Goal: Task Accomplishment & Management: Manage account settings

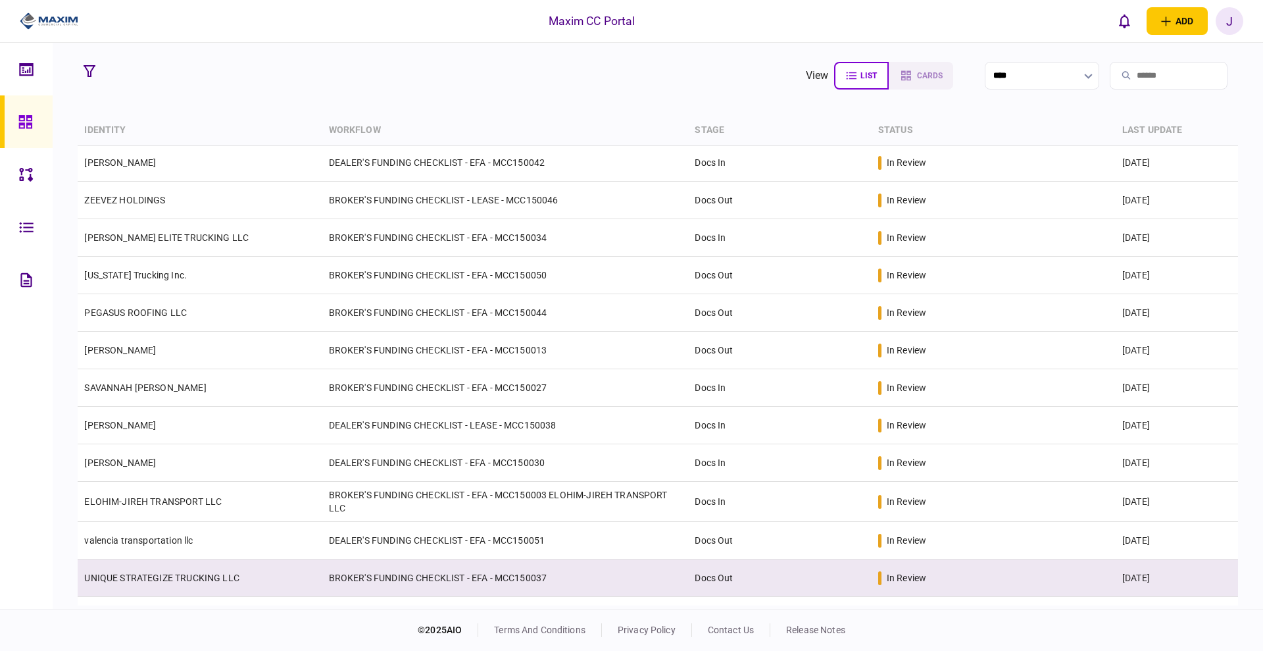
scroll to position [143, 0]
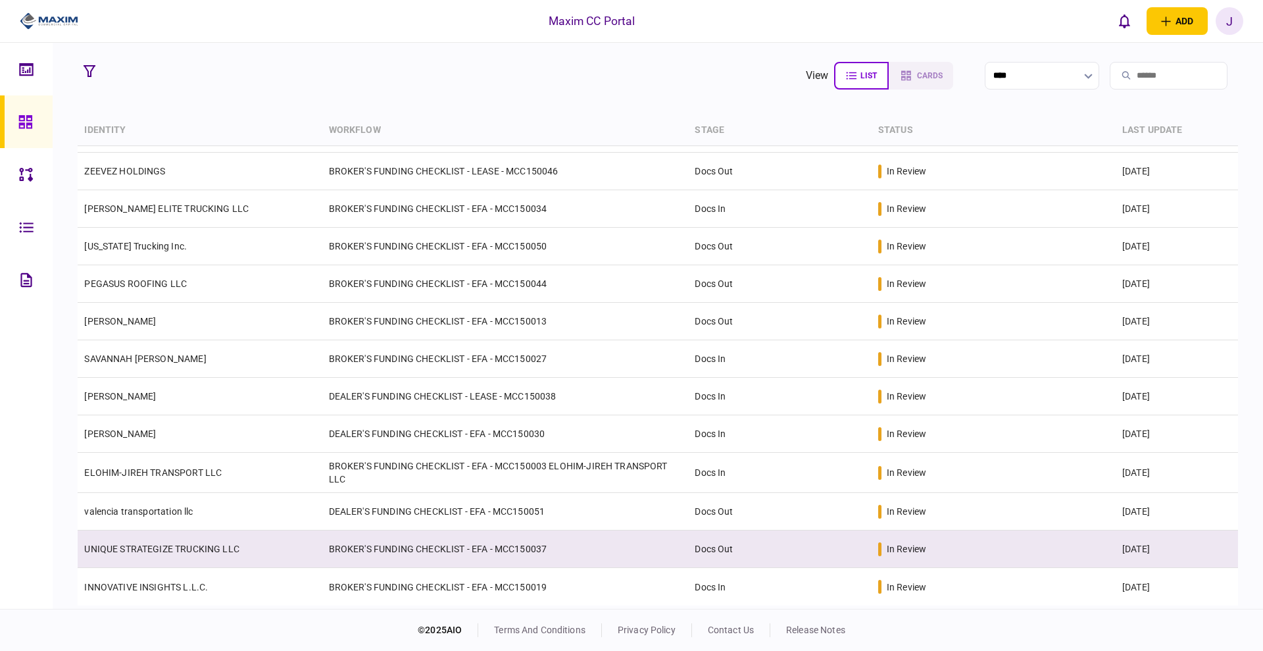
click at [155, 544] on link "UNIQUE STRATEGIZE TRUCKING LLC" at bounding box center [161, 548] width 155 height 11
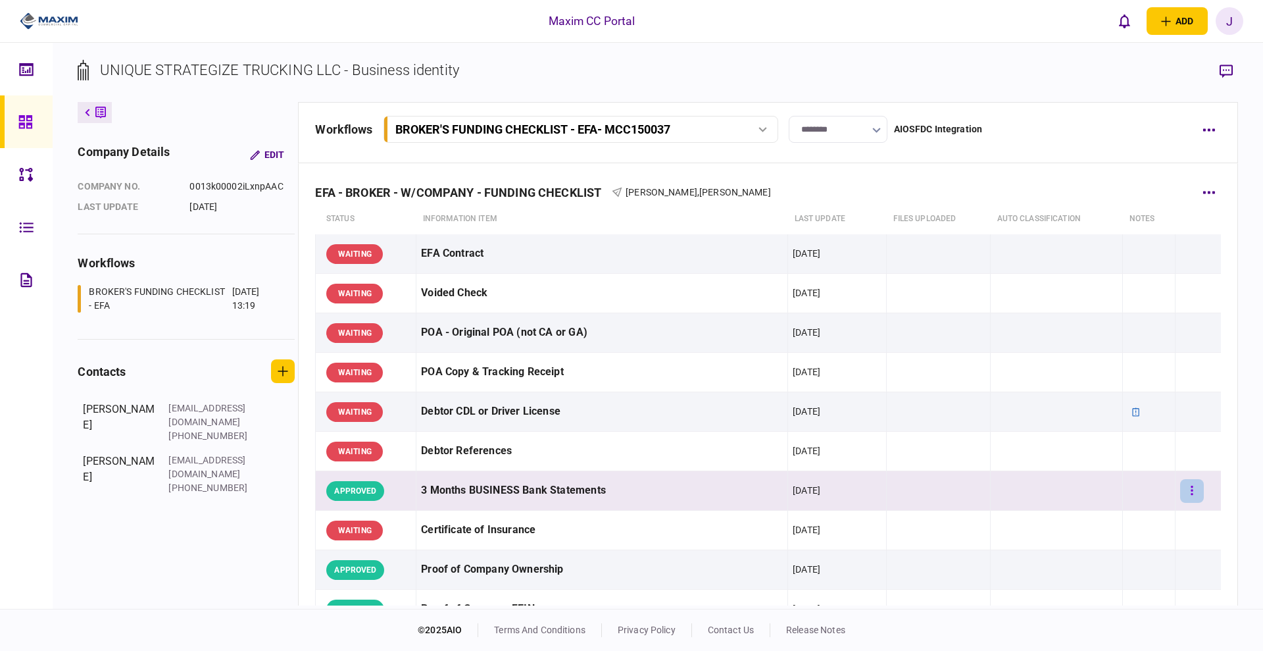
click at [1191, 491] on icon "button" at bounding box center [1192, 490] width 3 height 13
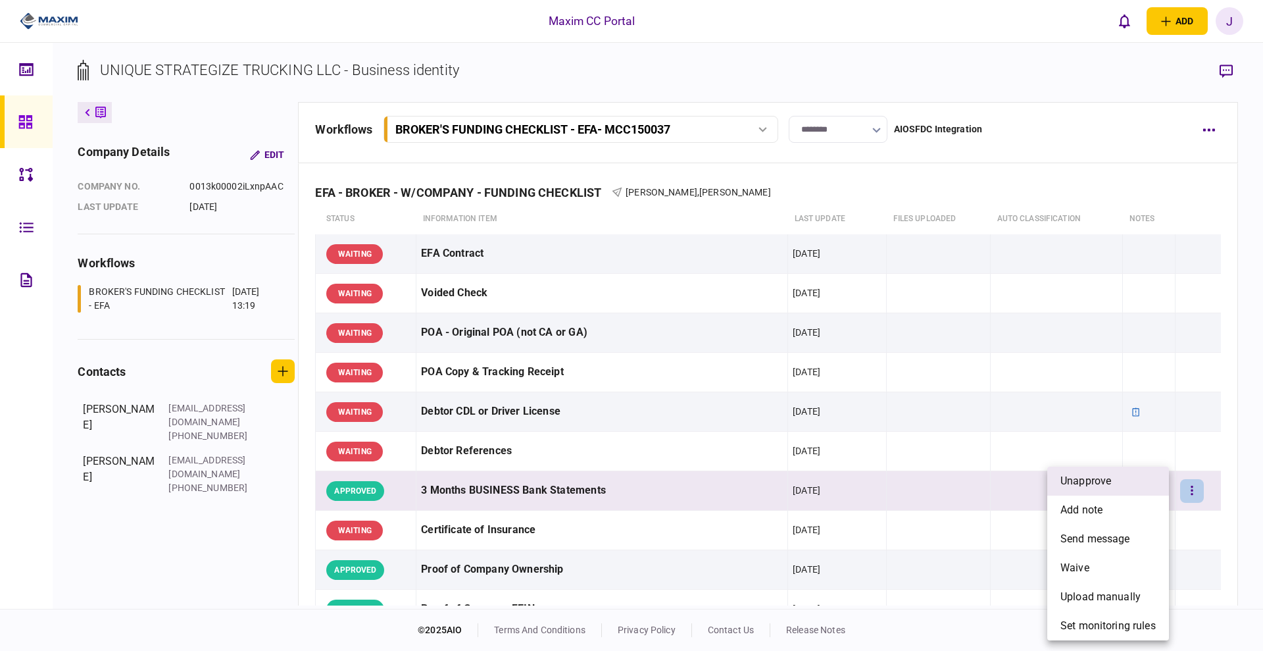
click at [1114, 484] on li "unapprove" at bounding box center [1108, 480] width 122 height 29
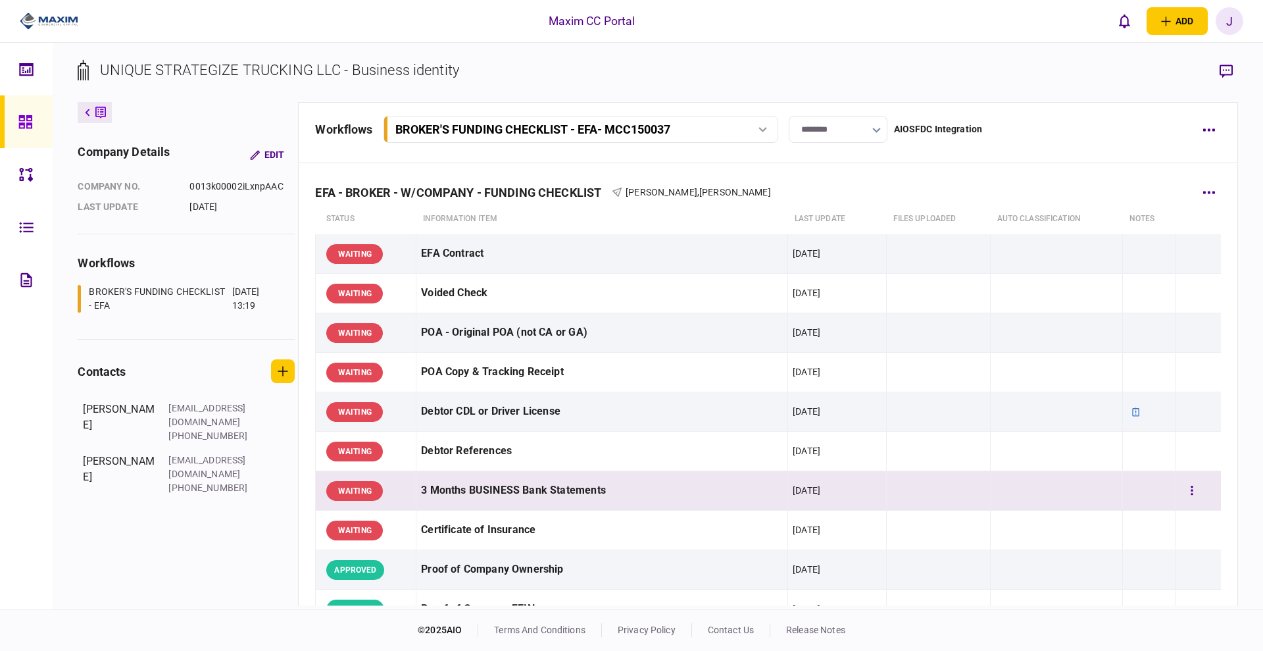
click at [665, 486] on div "3 Months BUSINESS Bank Statements" at bounding box center [602, 491] width 362 height 30
click at [607, 486] on div "3 Months BUSINESS Bank Statements" at bounding box center [602, 491] width 362 height 30
click at [520, 486] on div "3 Months BUSINESS Bank Statements" at bounding box center [602, 491] width 362 height 30
click at [1191, 492] on icon "button" at bounding box center [1192, 490] width 3 height 13
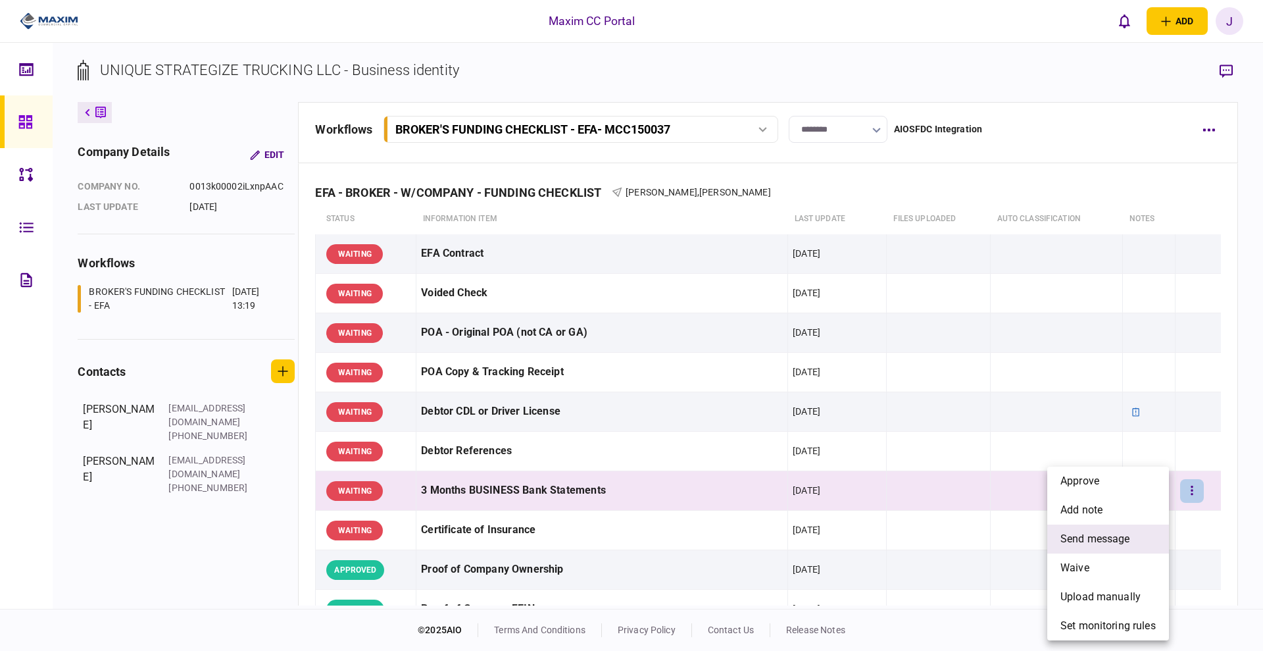
click at [1114, 536] on span "send message" at bounding box center [1096, 539] width 70 height 16
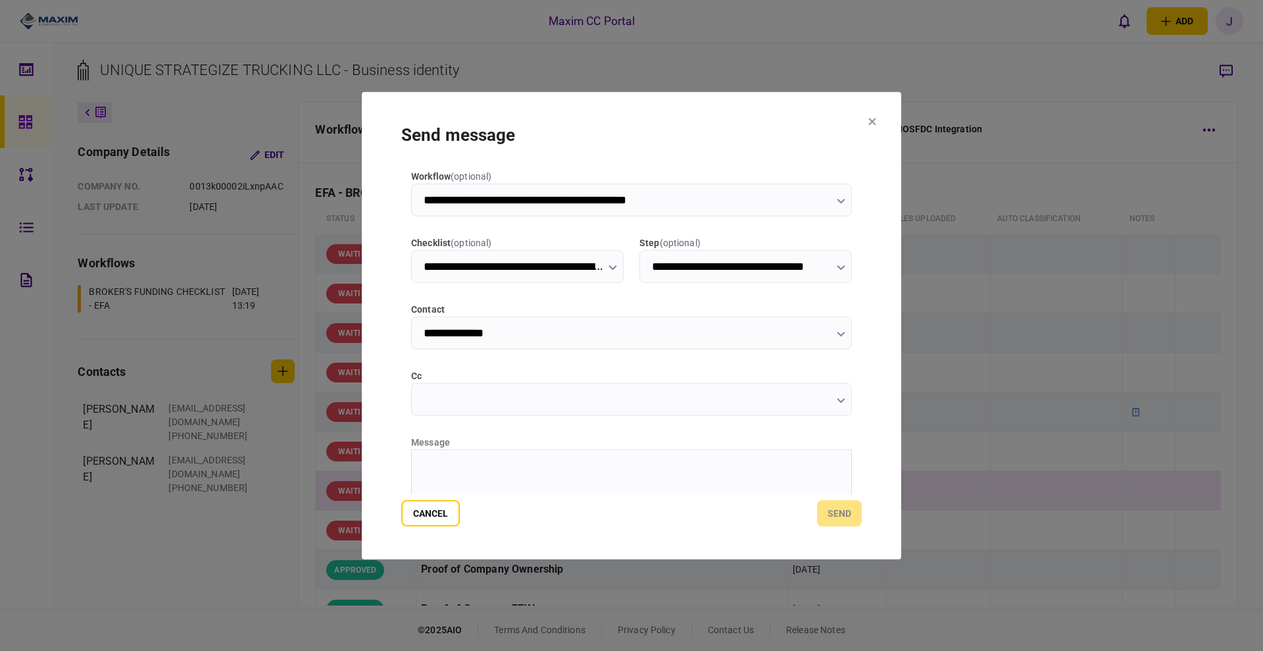
type input "**********"
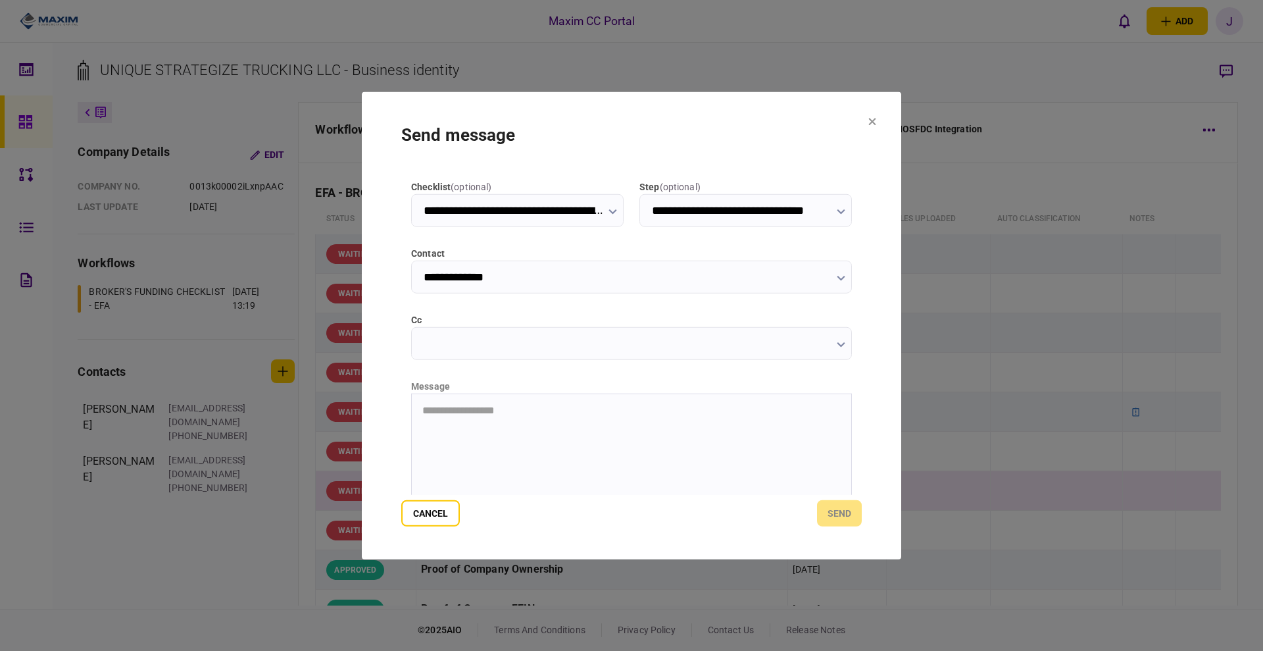
scroll to position [82, 0]
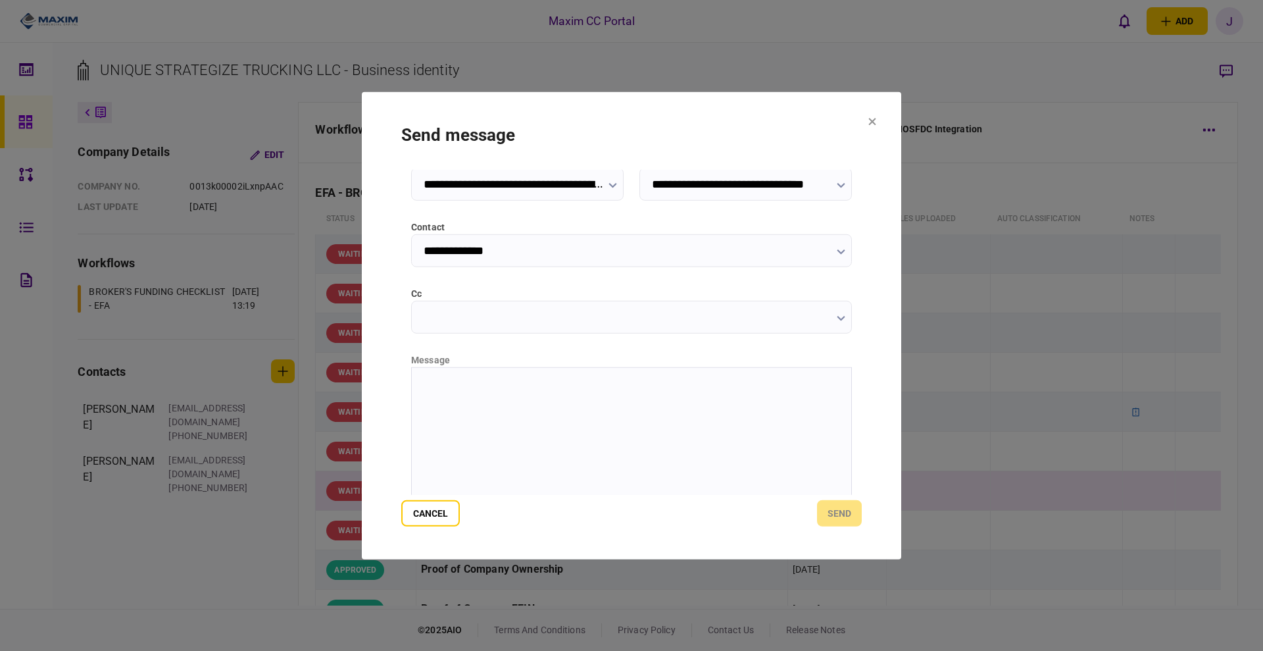
click at [472, 399] on html at bounding box center [631, 383] width 439 height 32
click at [453, 313] on input "cc" at bounding box center [631, 316] width 441 height 33
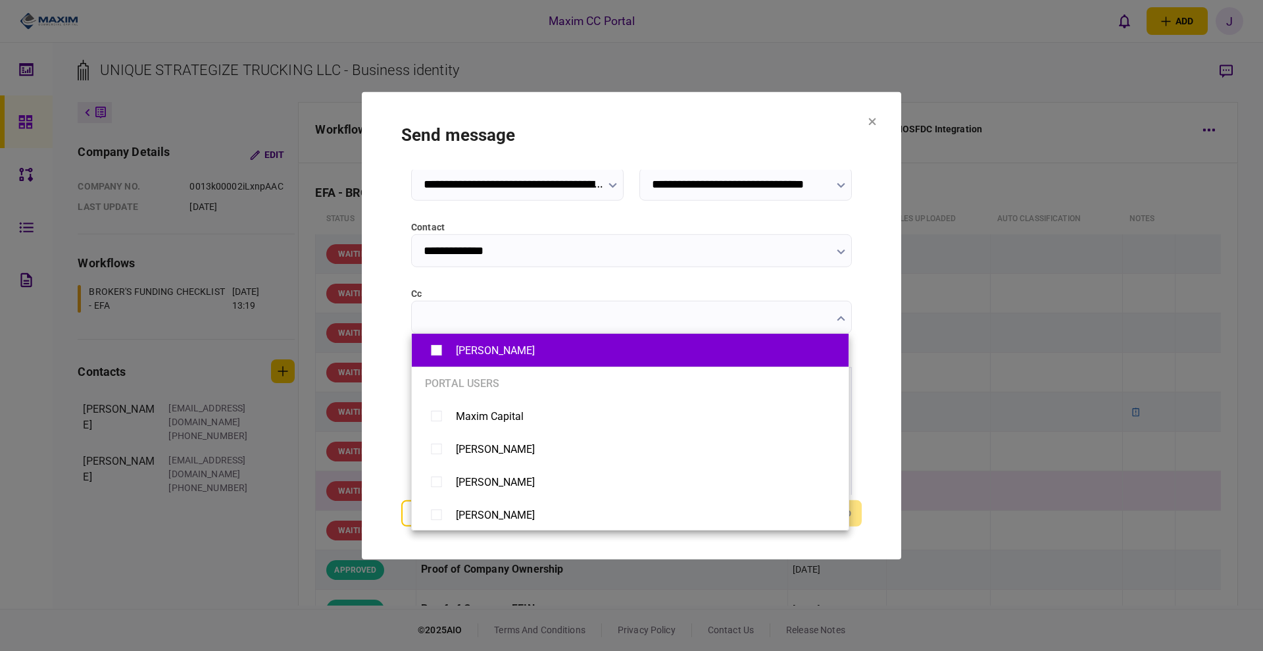
type input "**********"
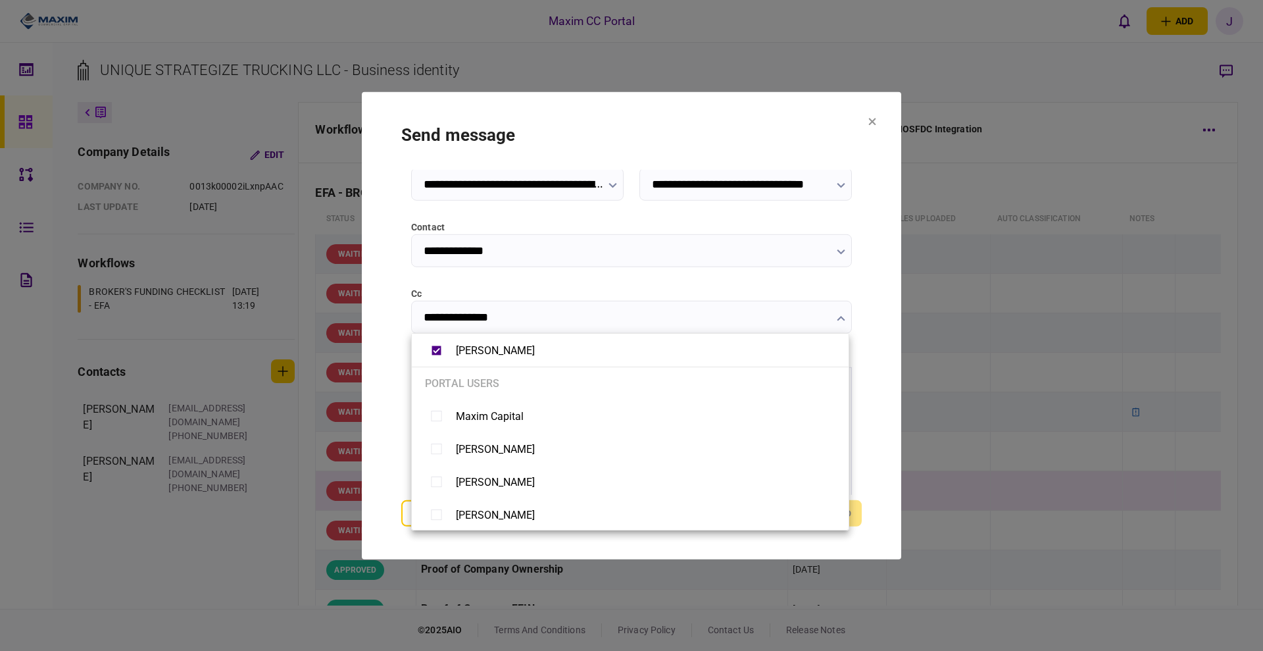
drag, startPoint x: 386, startPoint y: 355, endPoint x: 406, endPoint y: 357, distance: 20.4
click at [389, 355] on div at bounding box center [631, 325] width 1263 height 651
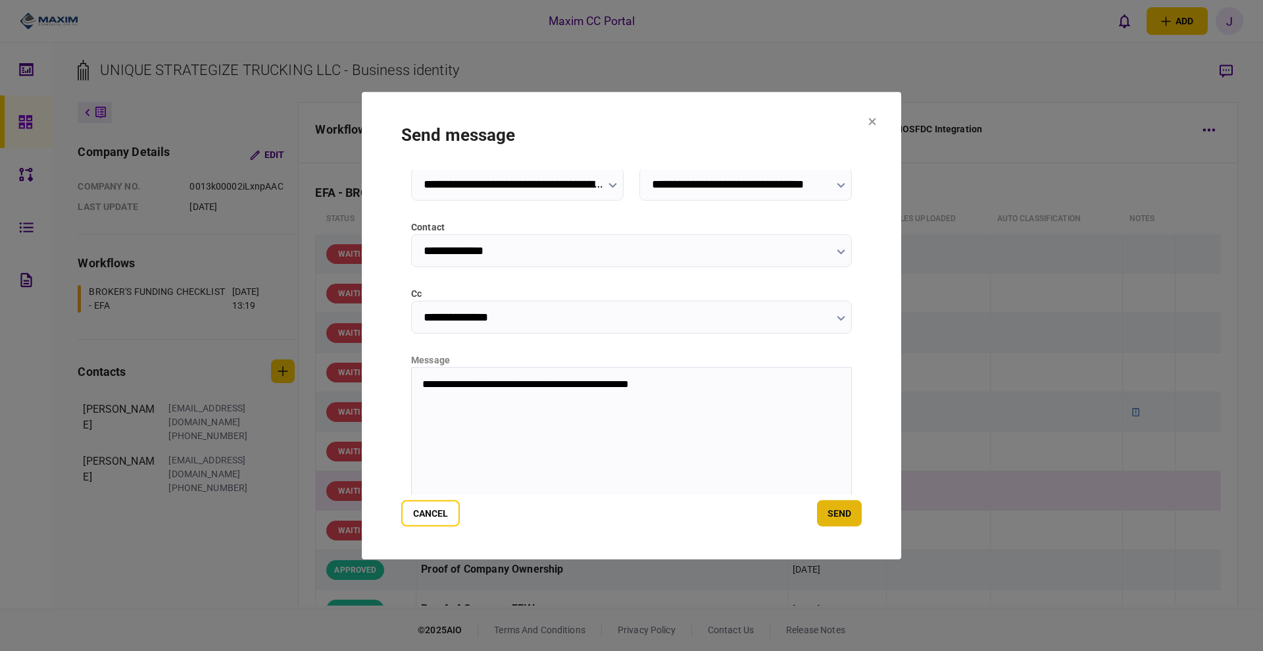
click at [846, 514] on button "send" at bounding box center [839, 513] width 45 height 26
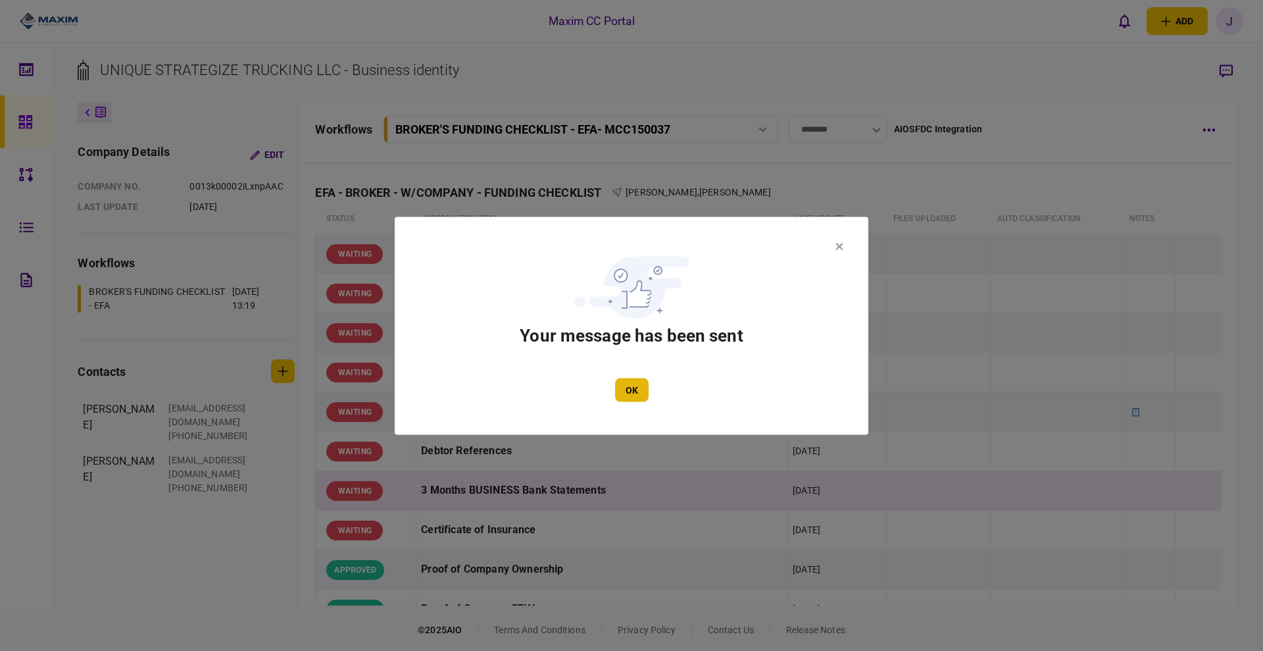
drag, startPoint x: 649, startPoint y: 384, endPoint x: 642, endPoint y: 389, distance: 8.9
click at [647, 384] on div "OK" at bounding box center [631, 390] width 395 height 24
click at [641, 389] on button "OK" at bounding box center [632, 390] width 34 height 24
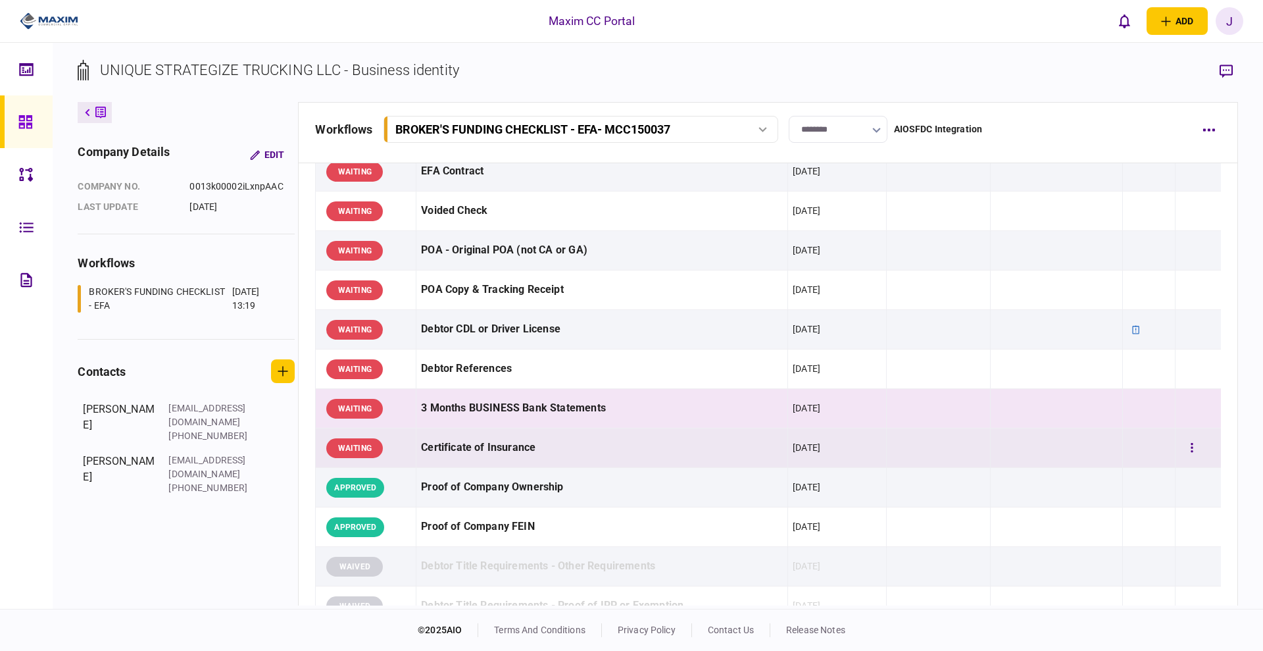
scroll to position [0, 0]
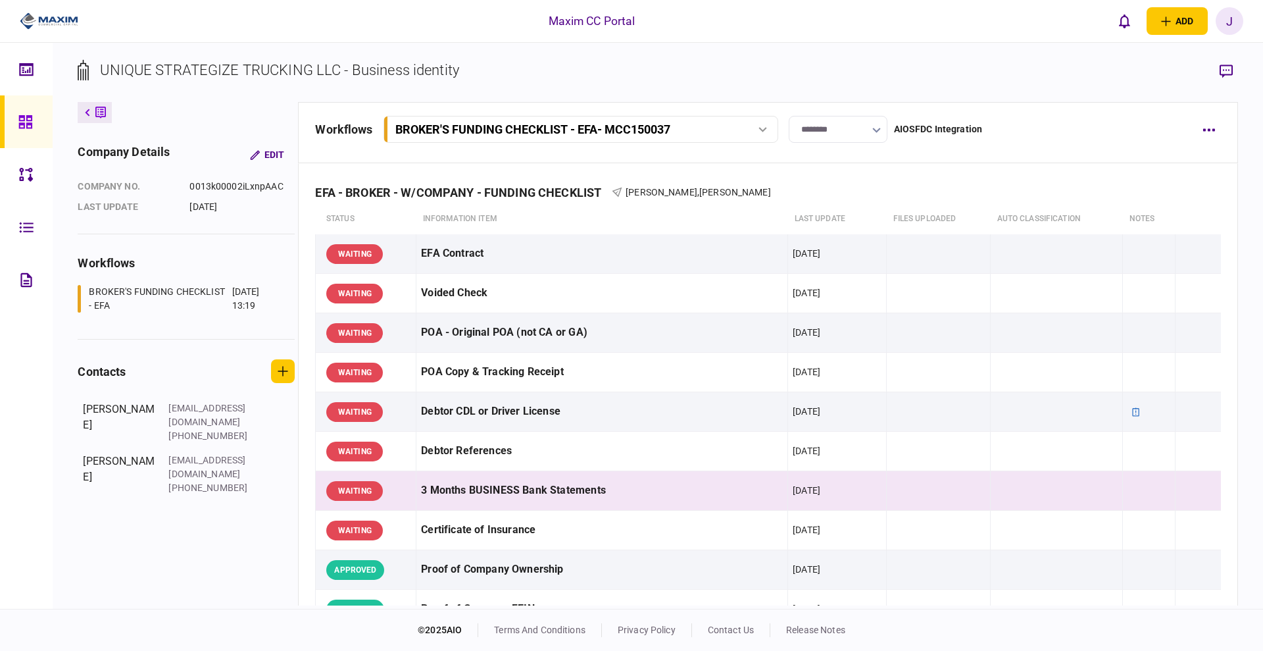
click at [659, 91] on section "UNIQUE STRATEGIZE TRUCKING LLC - Business identity" at bounding box center [658, 80] width 1160 height 43
click at [548, 484] on div "3 Months BUSINESS Bank Statements" at bounding box center [602, 491] width 362 height 30
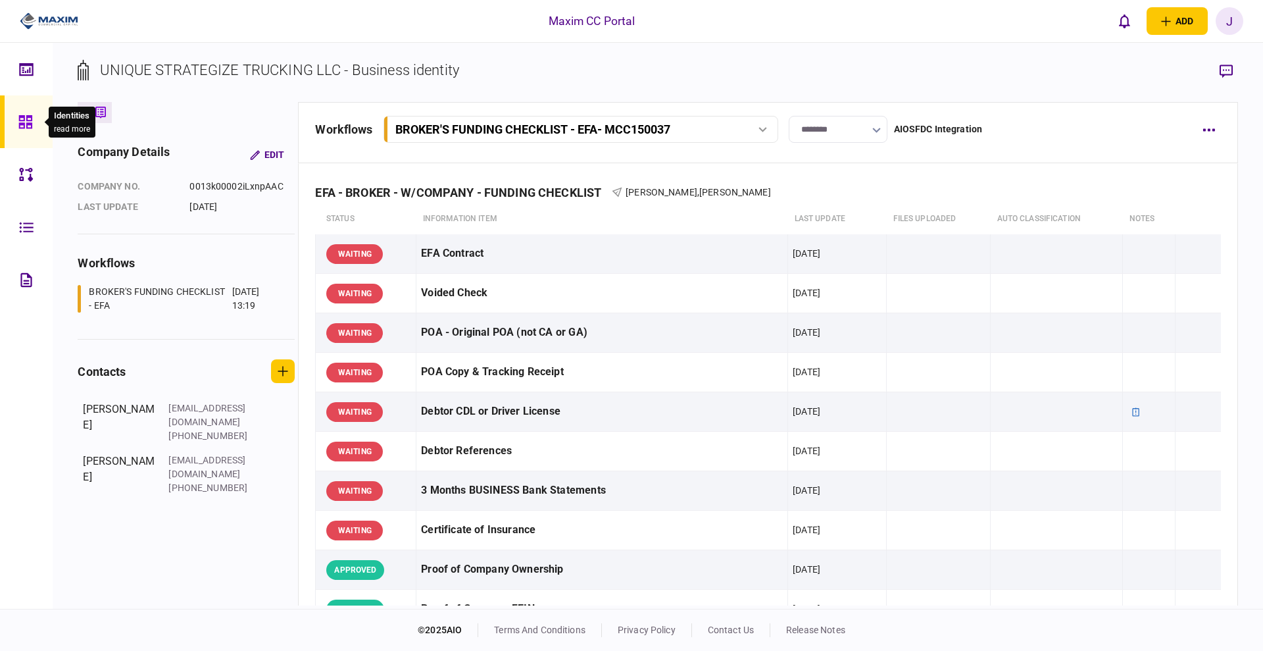
click at [34, 134] on div at bounding box center [28, 121] width 21 height 53
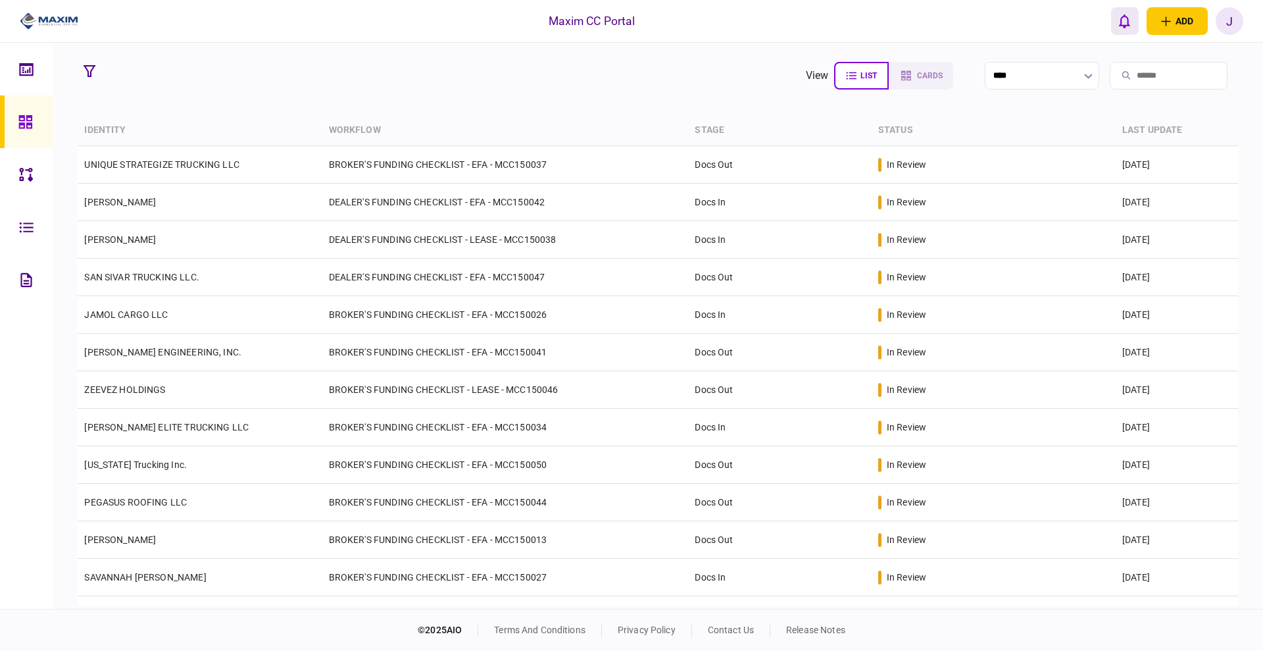
click at [1124, 24] on icon "open notifications list" at bounding box center [1124, 21] width 11 height 14
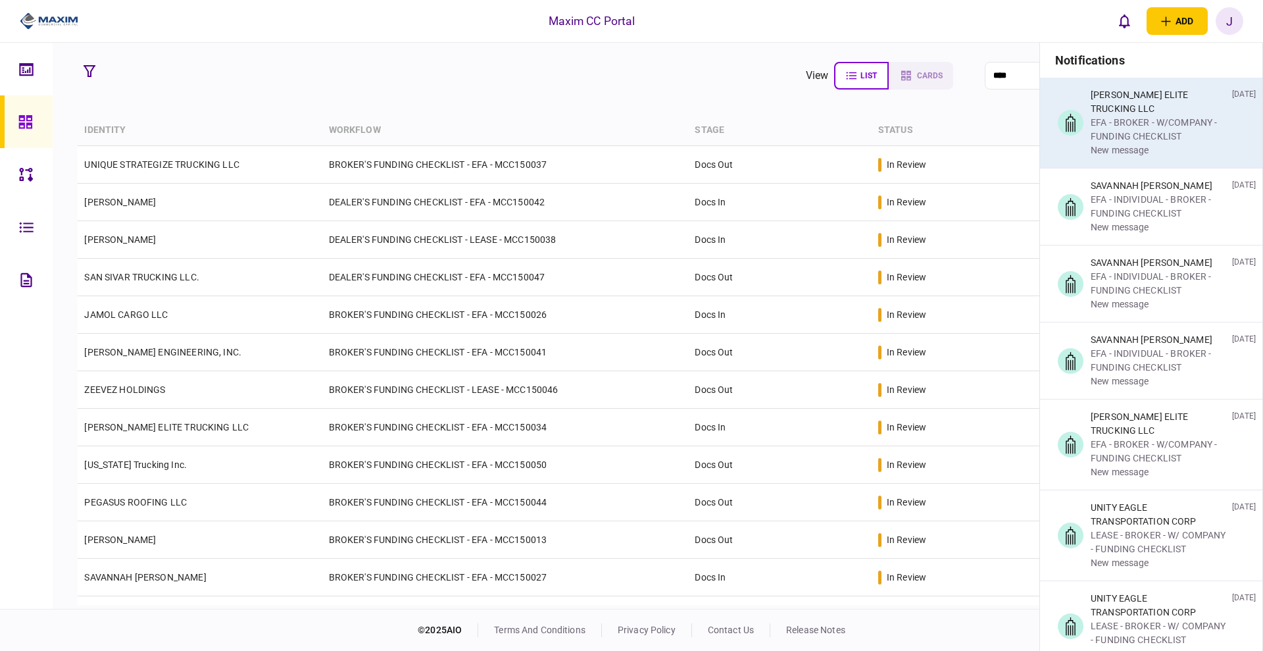
click at [1140, 116] on div "EFA - BROKER - W/COMPANY - FUNDING CHECKLIST" at bounding box center [1159, 130] width 136 height 28
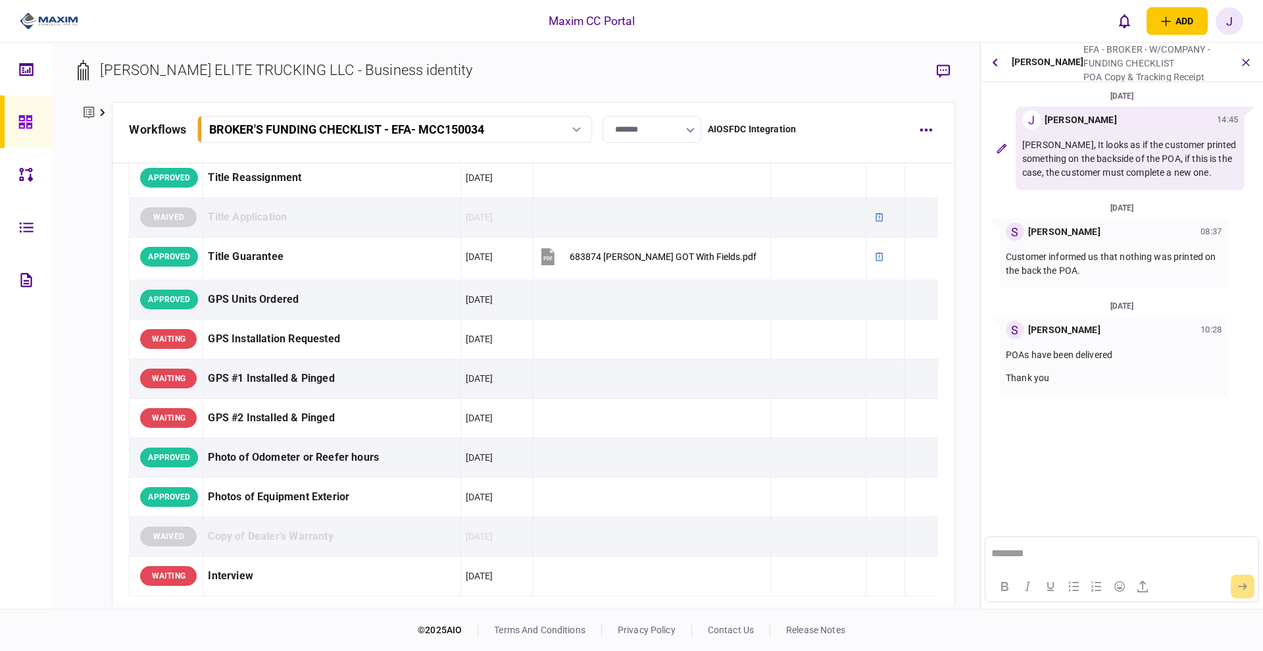
scroll to position [1435, 0]
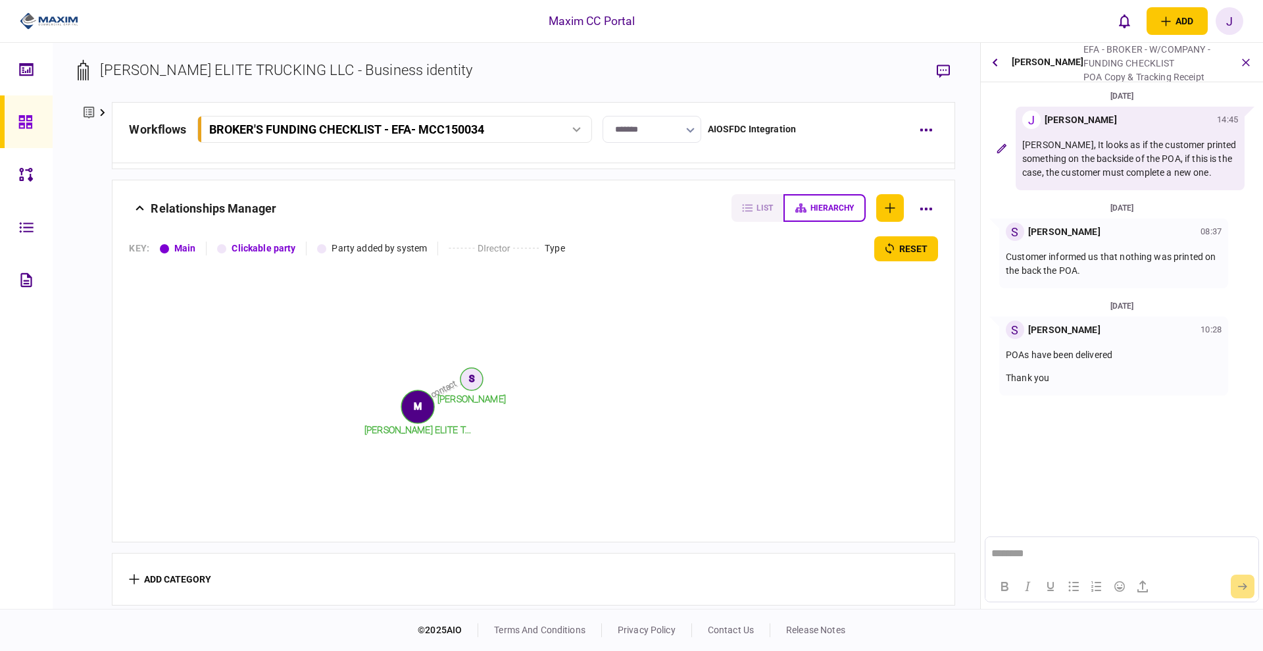
click at [26, 112] on div at bounding box center [28, 121] width 21 height 53
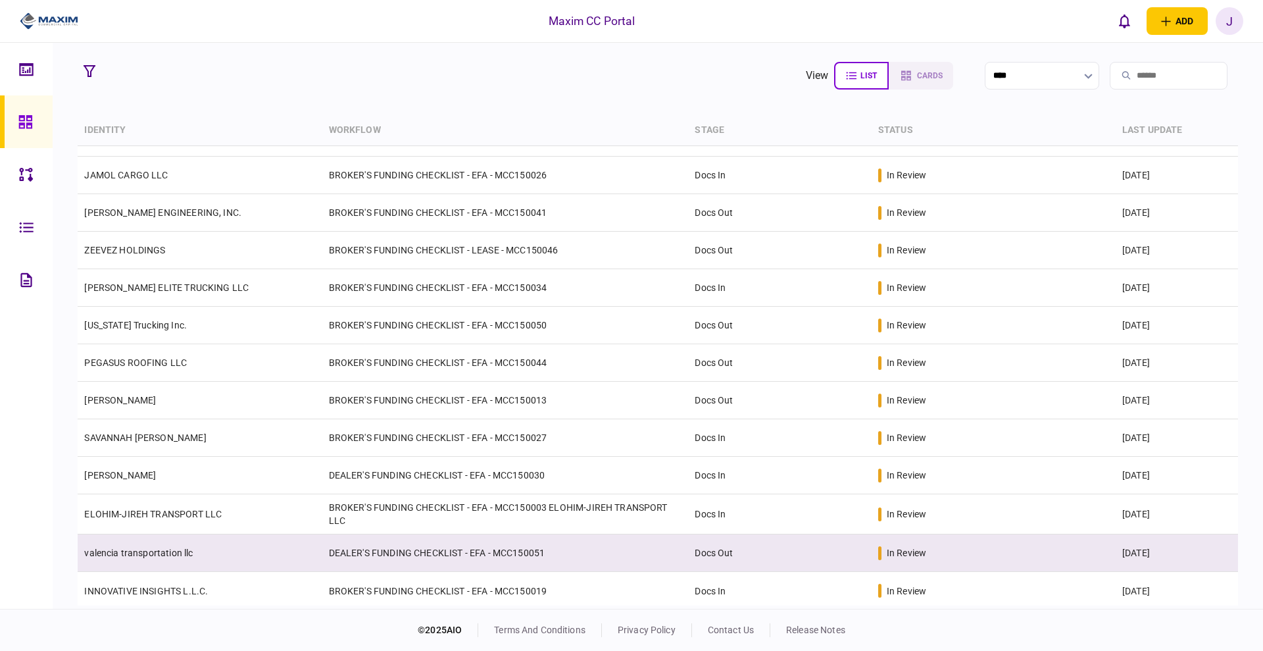
scroll to position [143, 0]
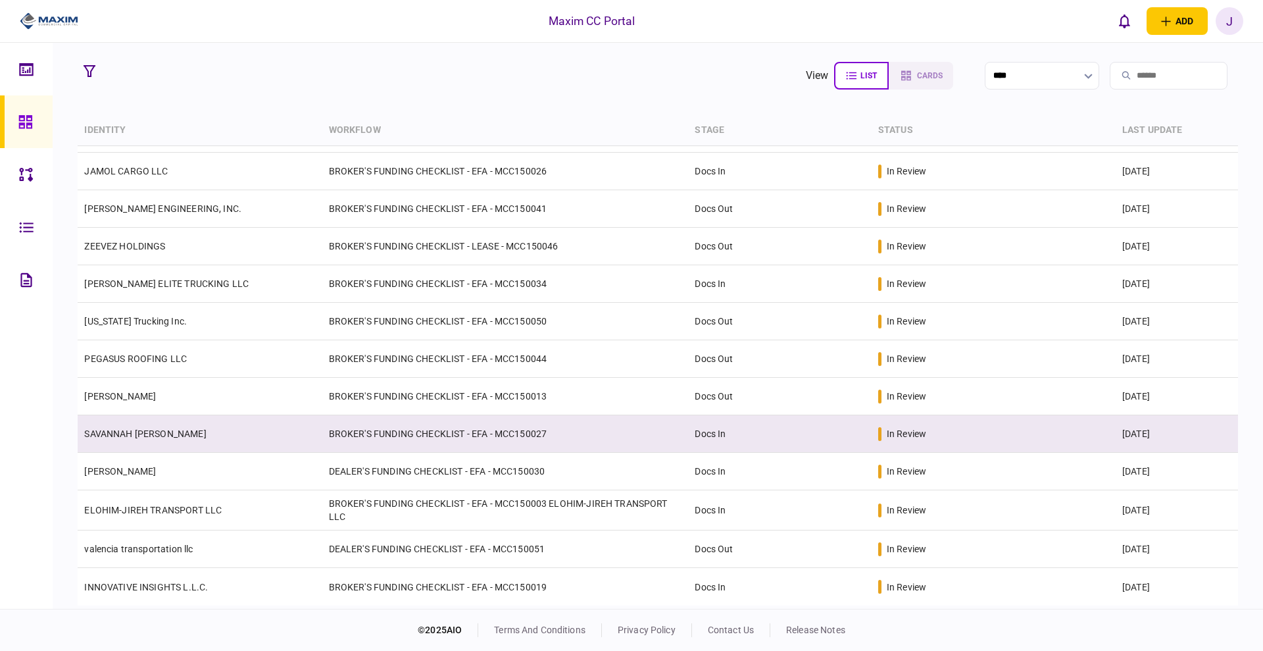
click at [126, 432] on link "SAVANNAH [PERSON_NAME]" at bounding box center [145, 433] width 122 height 11
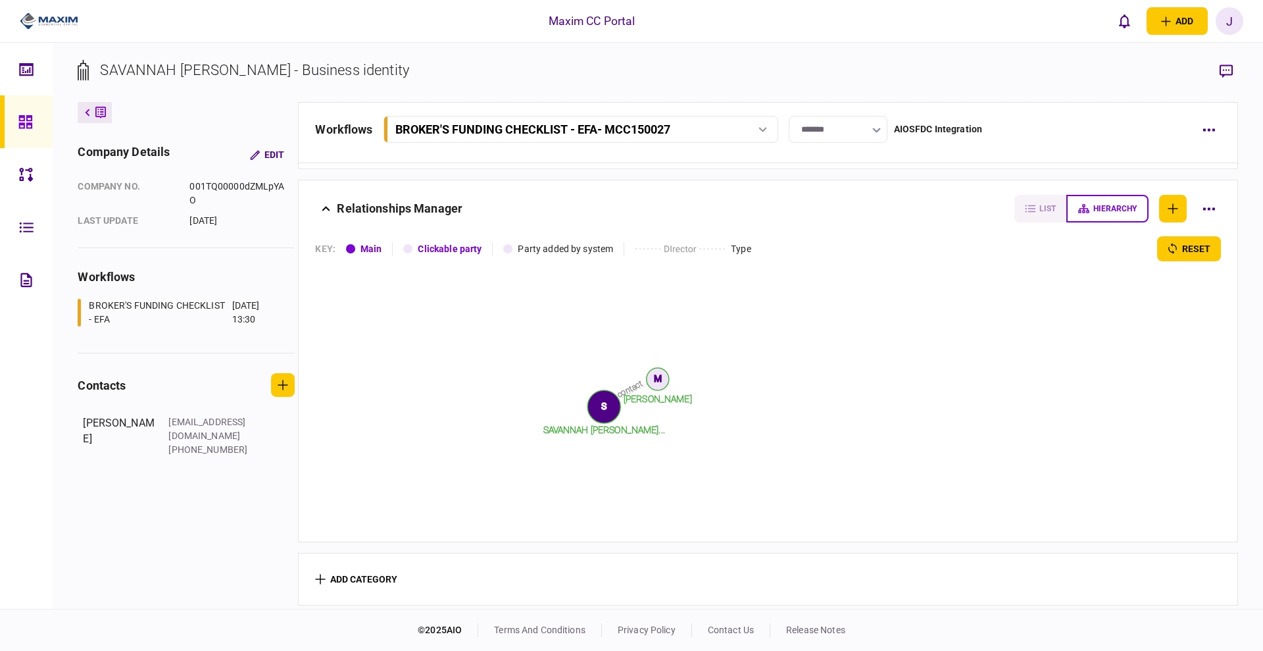
scroll to position [1807, 0]
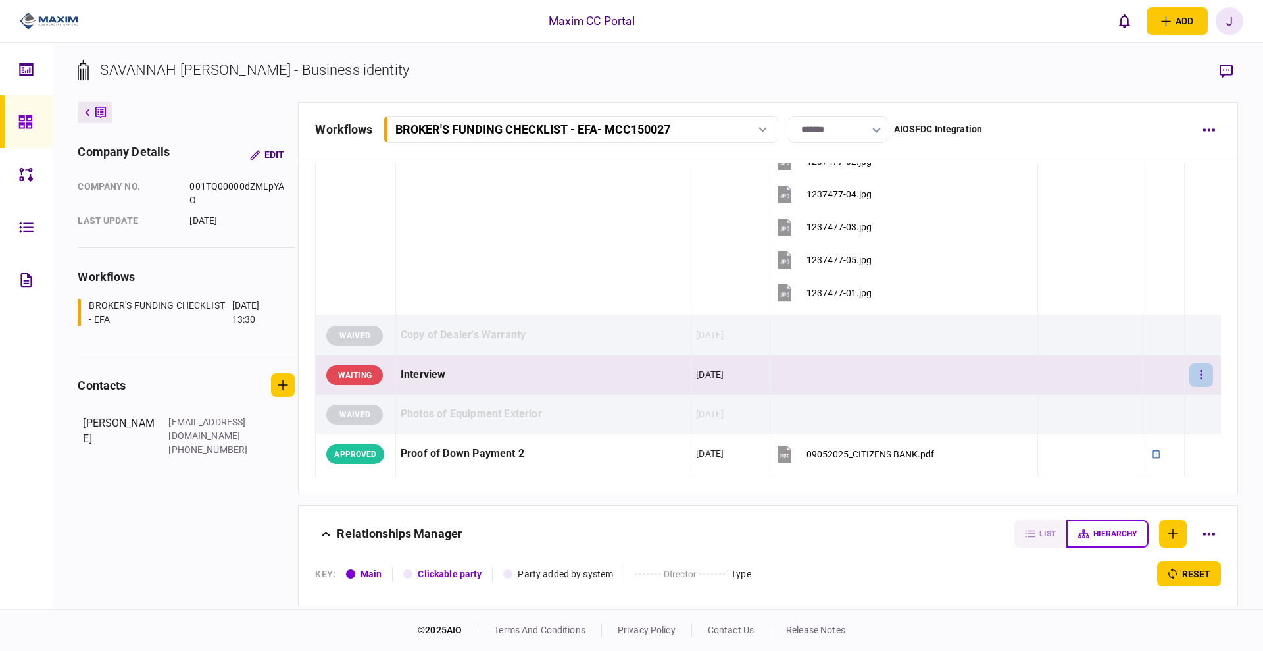
click at [1190, 374] on button "button" at bounding box center [1202, 375] width 24 height 24
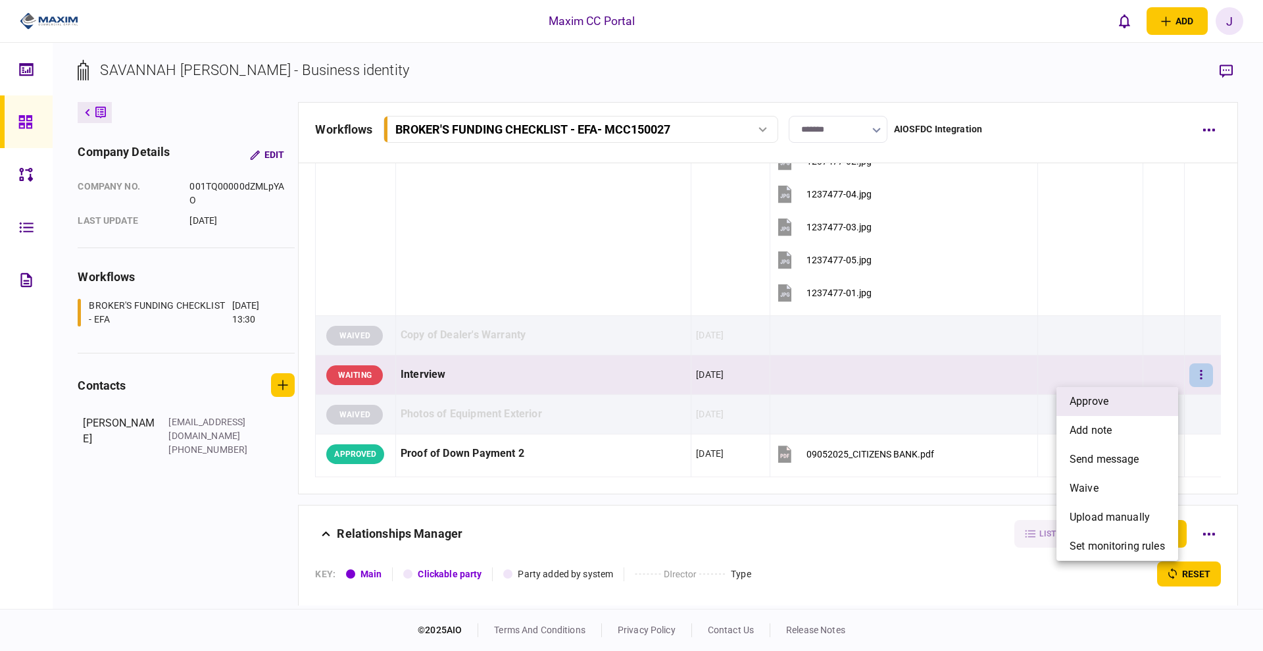
click at [1111, 403] on li "approve" at bounding box center [1118, 401] width 122 height 29
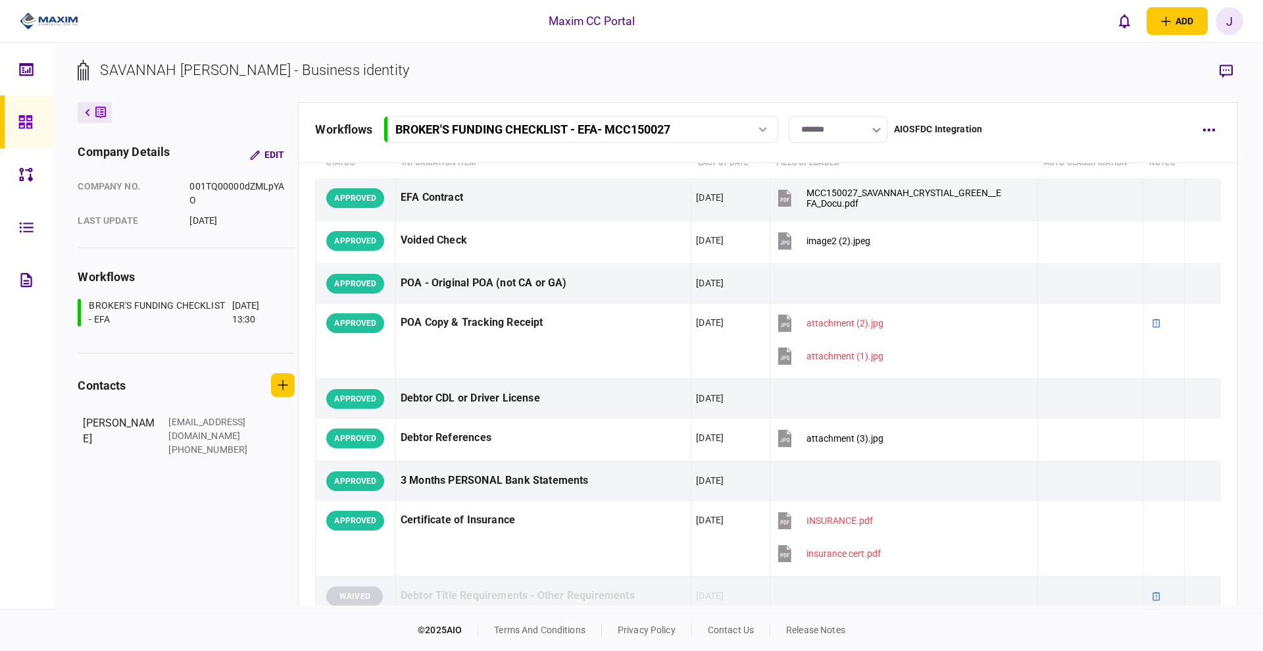
scroll to position [0, 0]
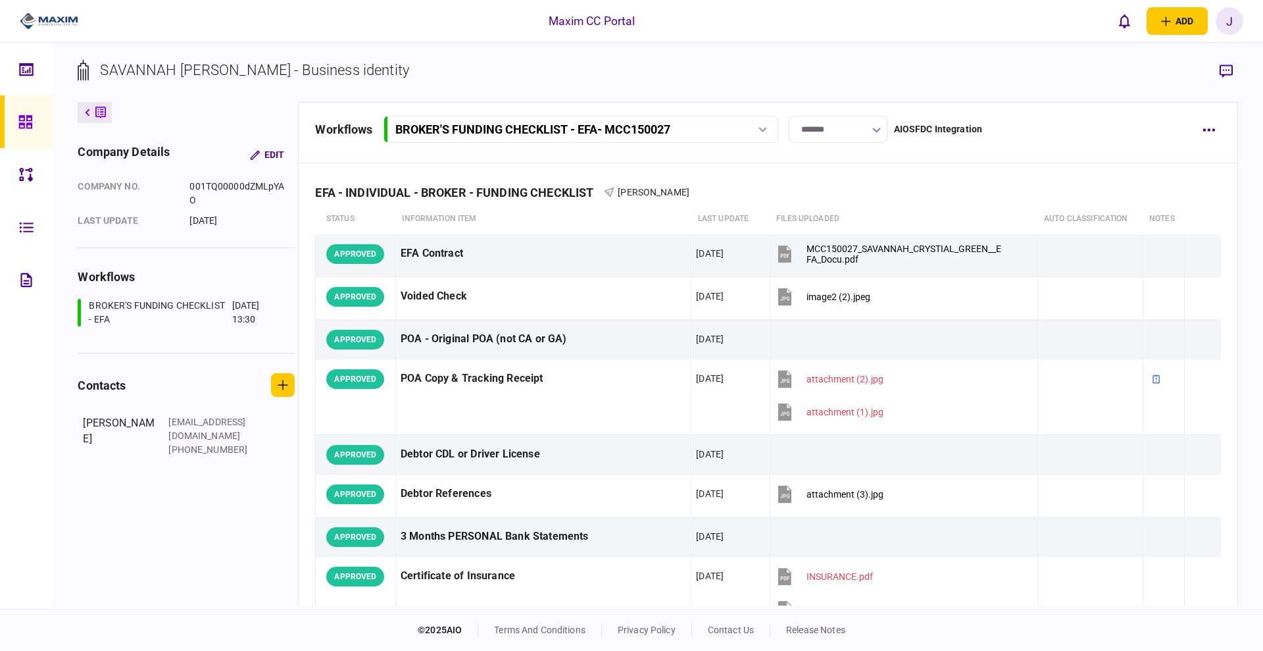
click at [836, 129] on input "*******" at bounding box center [838, 129] width 99 height 27
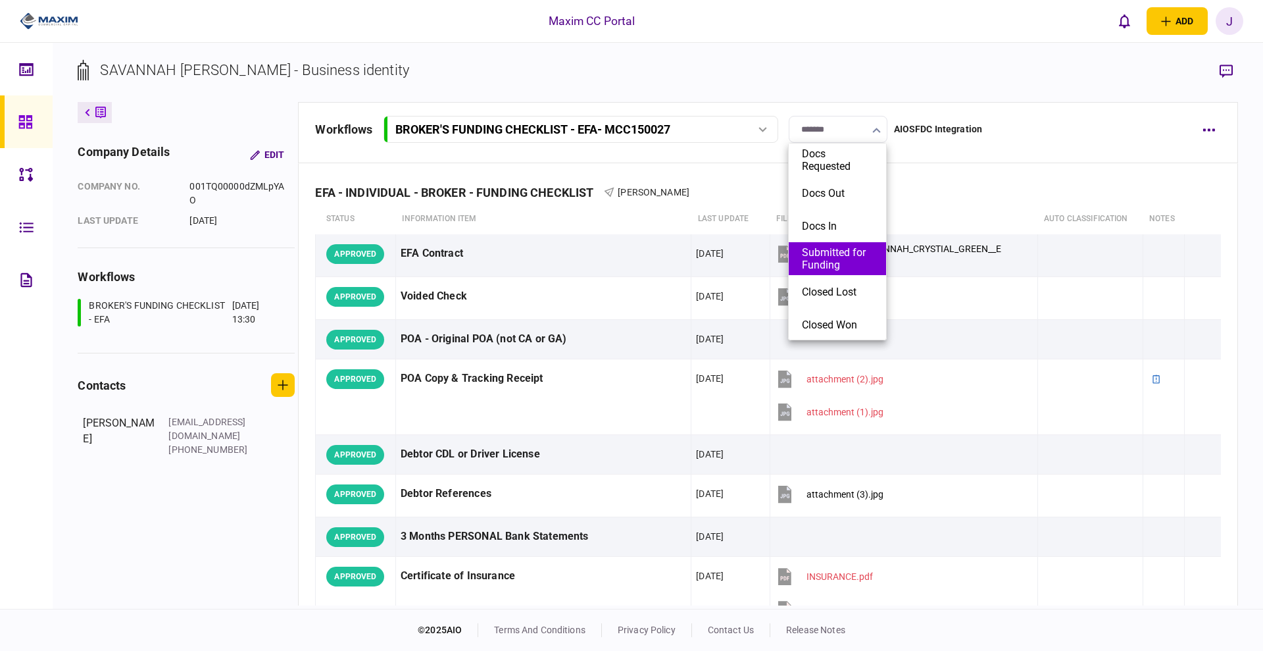
click at [824, 261] on button "Submitted for Funding" at bounding box center [837, 258] width 71 height 25
type input "**********"
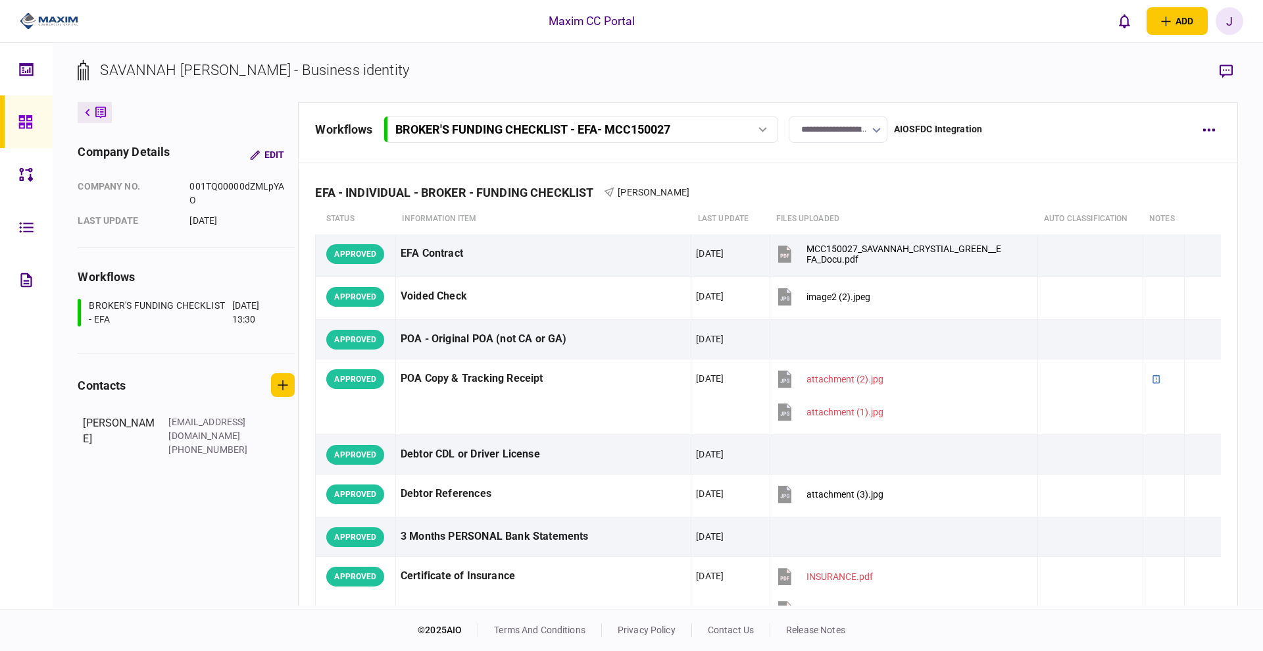
click at [30, 117] on icon at bounding box center [25, 121] width 14 height 15
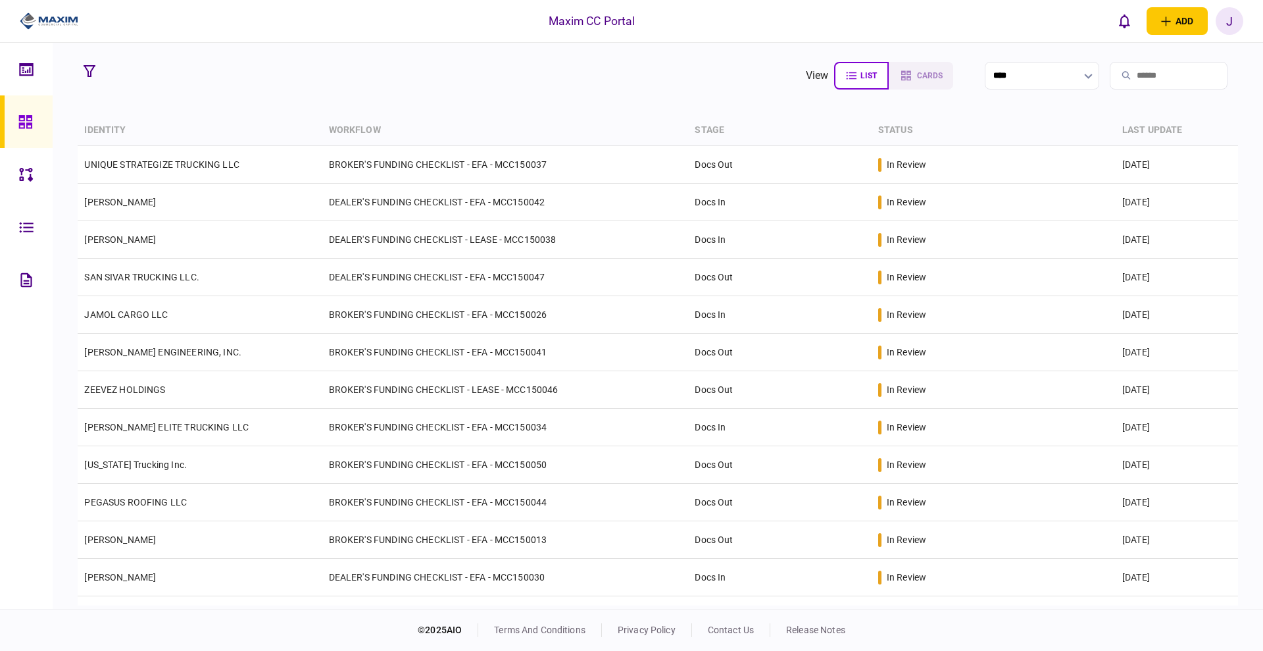
click at [22, 118] on icon at bounding box center [25, 121] width 14 height 15
